Goal: Information Seeking & Learning: Learn about a topic

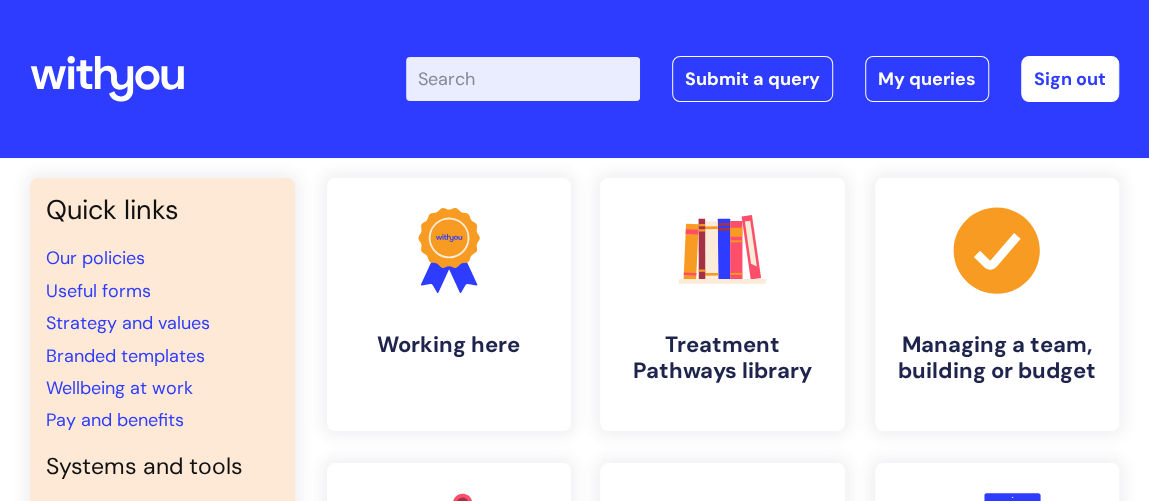
click at [472, 82] on input "Enter your search term here..." at bounding box center [523, 79] width 235 height 44
type input "eap"
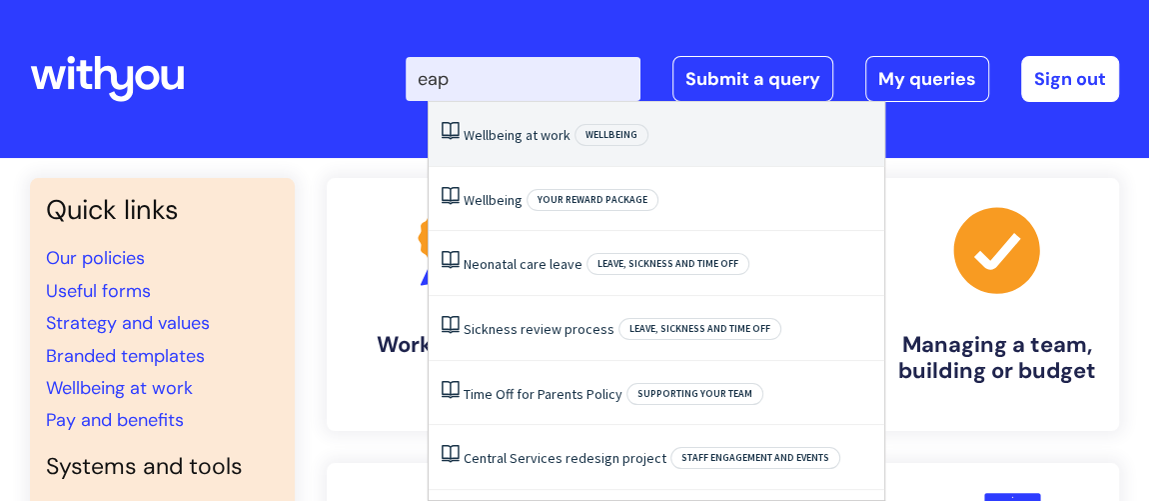
click at [487, 138] on link "Wellbeing at work" at bounding box center [517, 135] width 107 height 18
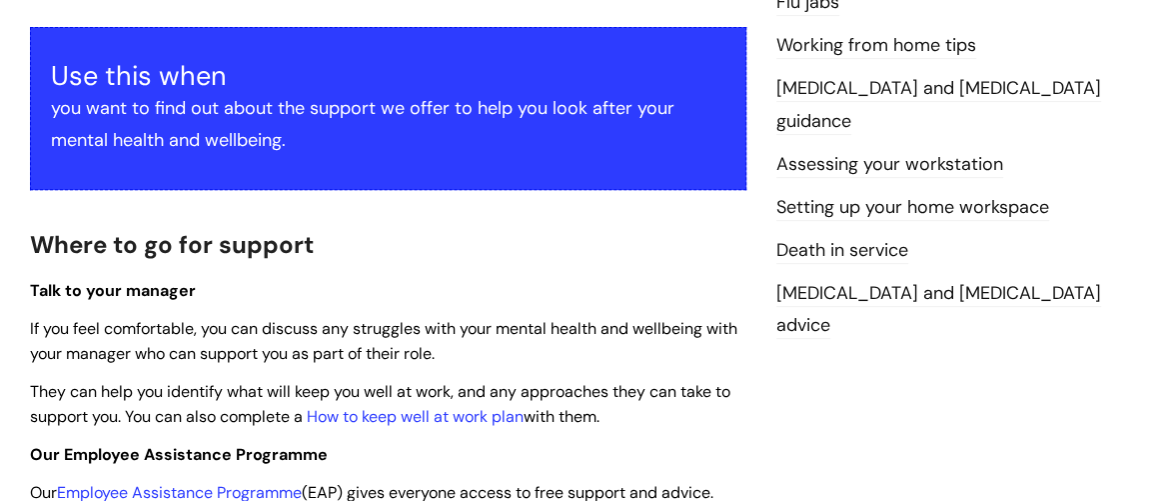
scroll to position [545, 0]
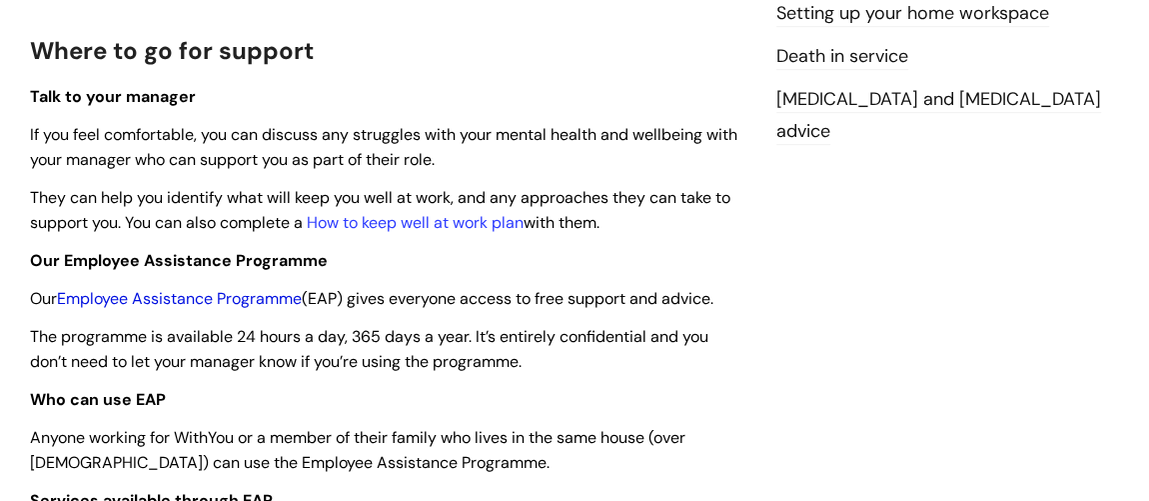
click at [206, 293] on link "Employee Assistance Programme" at bounding box center [179, 298] width 245 height 21
